Goal: Navigation & Orientation: Find specific page/section

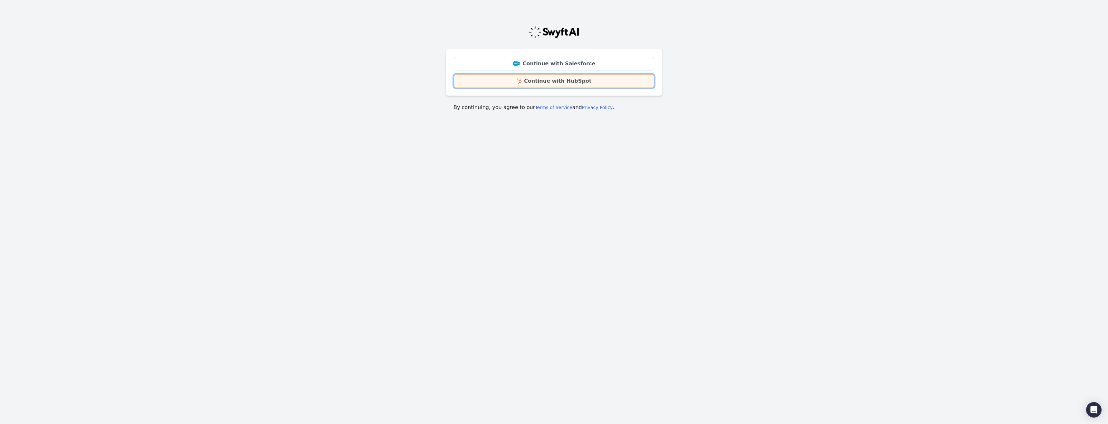
click at [587, 82] on link "Continue with HubSpot" at bounding box center [554, 81] width 200 height 14
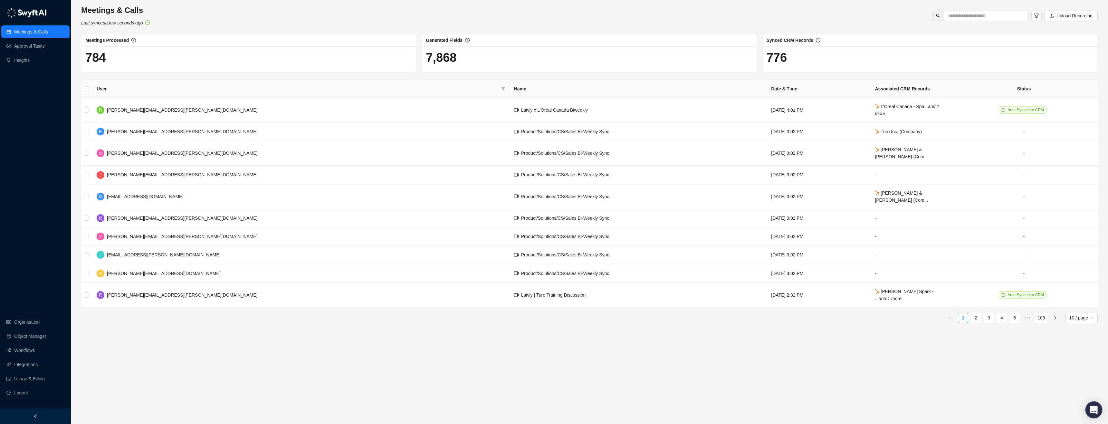
click at [1091, 410] on icon "Open Intercom Messenger" at bounding box center [1093, 410] width 7 height 8
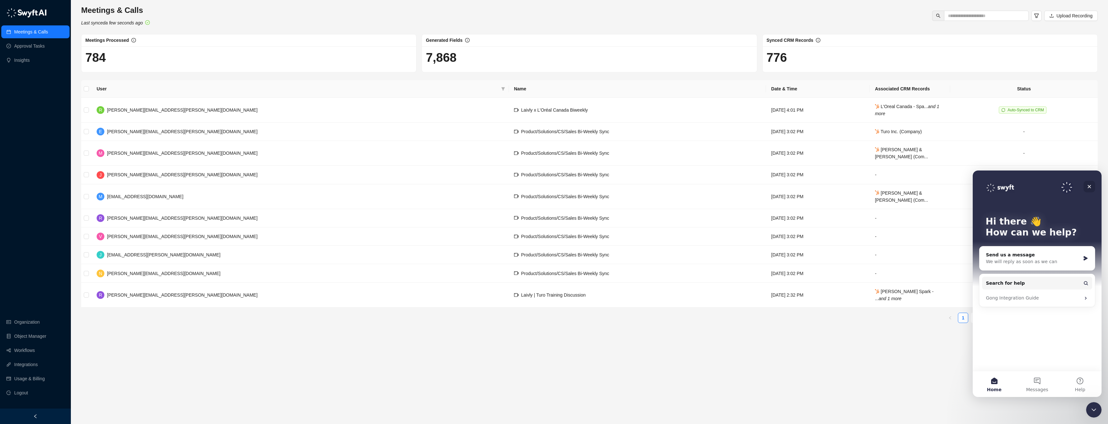
click at [1087, 190] on div "Close" at bounding box center [1089, 187] width 12 height 12
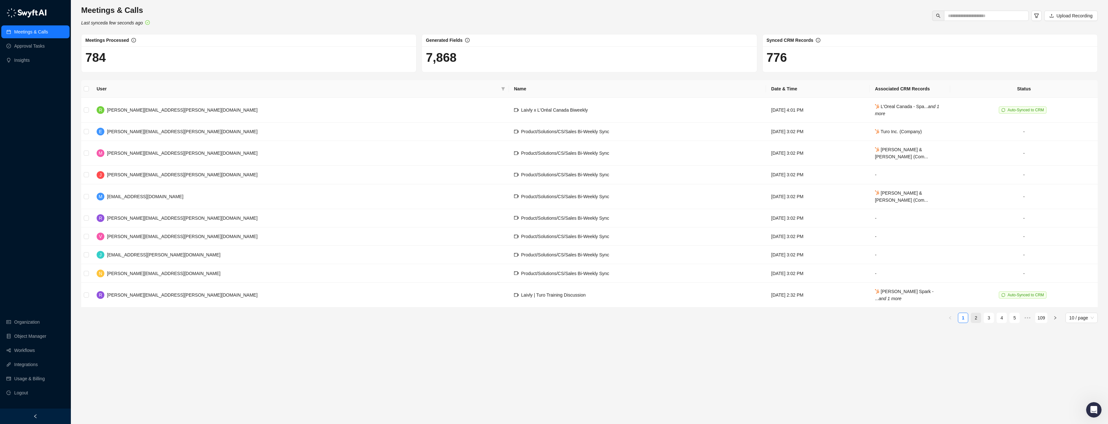
click at [976, 313] on link "2" at bounding box center [976, 318] width 10 height 10
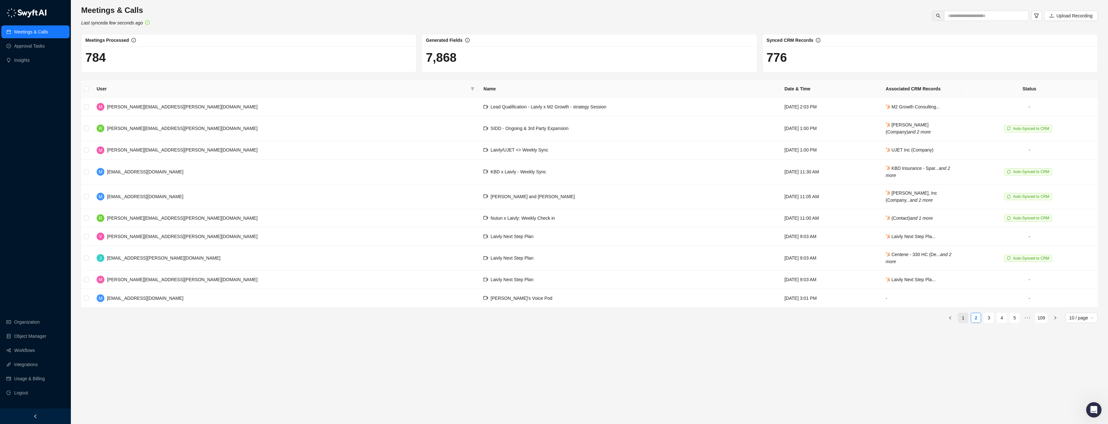
click at [962, 314] on link "1" at bounding box center [963, 318] width 10 height 10
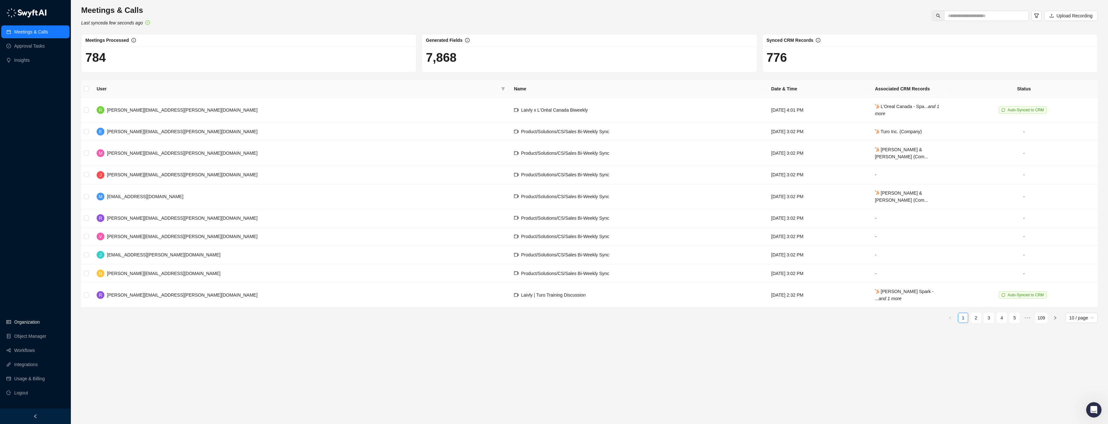
click at [26, 324] on link "Organization" at bounding box center [26, 322] width 25 height 13
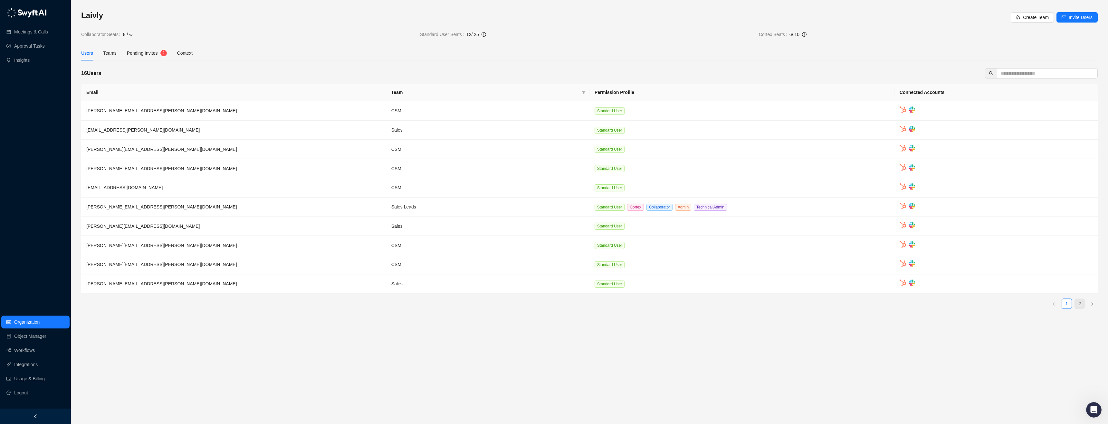
click at [1080, 306] on link "2" at bounding box center [1080, 304] width 10 height 10
